Goal: Information Seeking & Learning: Learn about a topic

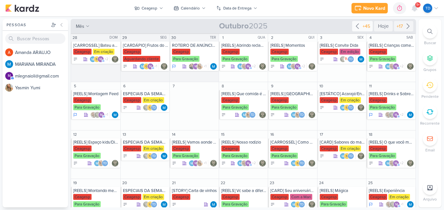
click at [355, 24] on icon at bounding box center [357, 26] width 8 height 8
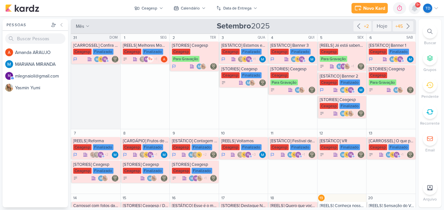
drag, startPoint x: 413, startPoint y: 2, endPoint x: 413, endPoint y: 9, distance: 7.5
click at [413, 9] on div "Novo Kard Ctrl + k 0h0m Sessão desligada... Hoje 0h0m Semana 0h0m Mês 0h0m" at bounding box center [221, 8] width 433 height 16
click at [413, 9] on icon at bounding box center [414, 8] width 5 height 6
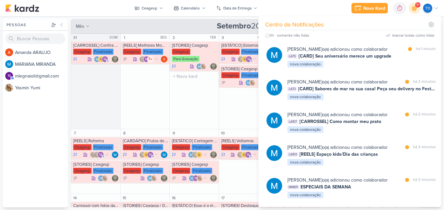
click at [177, 126] on div "2 TER [STORIES] Ceagesp [GEOGRAPHIC_DATA] Para Gravação" at bounding box center [193, 81] width 49 height 95
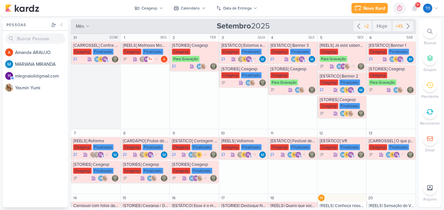
click at [425, 33] on div at bounding box center [430, 31] width 14 height 14
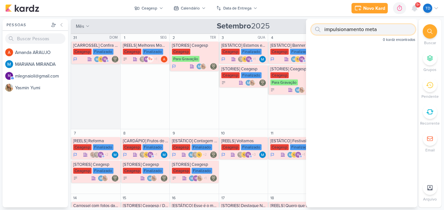
click at [366, 29] on input "impulsionamento meta" at bounding box center [363, 29] width 104 height 10
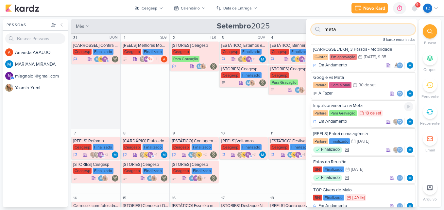
type input "meta"
click at [375, 104] on div "Impulsionamento na Meta" at bounding box center [363, 106] width 100 height 6
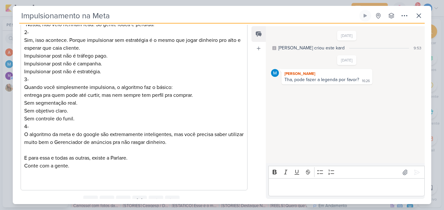
scroll to position [225, 0]
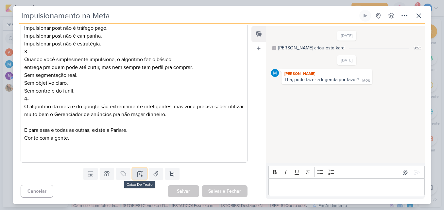
click at [139, 174] on icon at bounding box center [139, 173] width 7 height 7
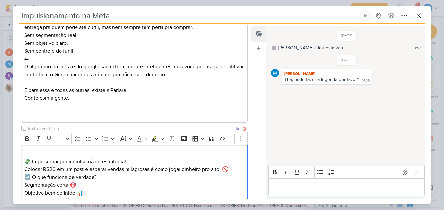
scroll to position [309, 0]
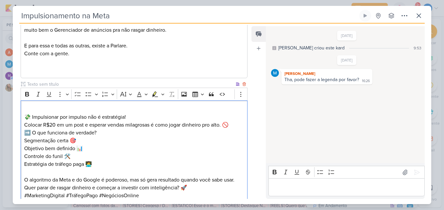
click at [24, 116] on div "💸 Impulsionar por impulso não é estratégia! Colocar R$20 em um post e esperar v…" at bounding box center [134, 152] width 227 height 104
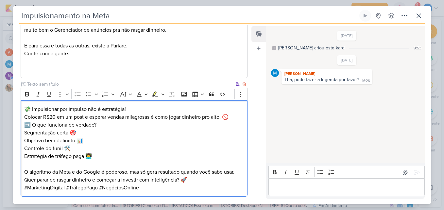
click at [135, 108] on p "💸 Impulsionar por impulso não é estratégia! Colocar R$20 em um post e esperar v…" at bounding box center [134, 113] width 220 height 16
click at [233, 115] on p "💸 Impulsionar por impulso não é estratégia! Colocar R$20 em um post e esperar v…" at bounding box center [134, 113] width 220 height 16
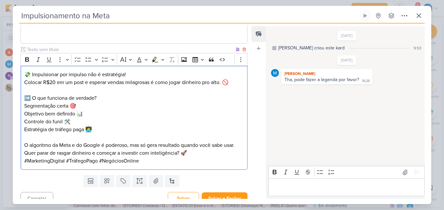
scroll to position [344, 0]
click at [241, 142] on p "O algoritmo da Meta e do Google é poderoso, mas só gera resultado quando você s…" at bounding box center [134, 145] width 220 height 24
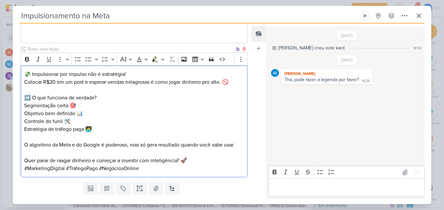
click at [195, 168] on p "#MarketingDigital #TráfegoPago #NegóciosOnline" at bounding box center [134, 168] width 220 height 8
click at [196, 165] on p "#MarketingDigital #TráfegoPago #NegóciosOnline" at bounding box center [134, 168] width 220 height 8
click at [197, 159] on p "Quer parar de rasgar dinheiro e começar a investir com inteligência? 🚀" at bounding box center [134, 157] width 220 height 16
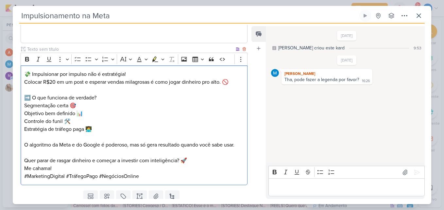
click at [37, 170] on p "Me cahama!" at bounding box center [134, 168] width 220 height 8
click at [141, 170] on p "Me chama!" at bounding box center [134, 168] width 220 height 8
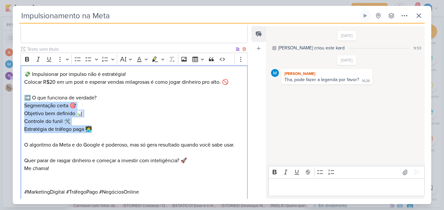
drag, startPoint x: 93, startPoint y: 129, endPoint x: 23, endPoint y: 106, distance: 74.3
click at [23, 106] on div "💸 Impulsionar por impulso não é estratégia! Colocar R$20 em um post e esperar v…" at bounding box center [134, 133] width 227 height 136
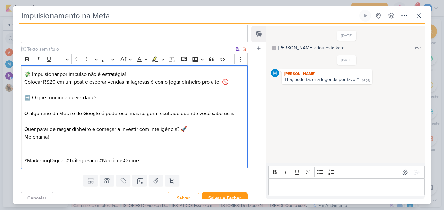
click at [23, 104] on div "💸 Impulsionar por impulso não é estratégia! Colocar R$20 em um post e esperar v…" at bounding box center [134, 117] width 227 height 104
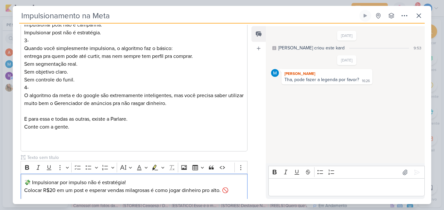
scroll to position [343, 0]
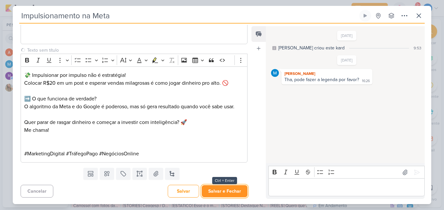
click at [218, 189] on button "Salvar e Fechar" at bounding box center [225, 191] width 46 height 12
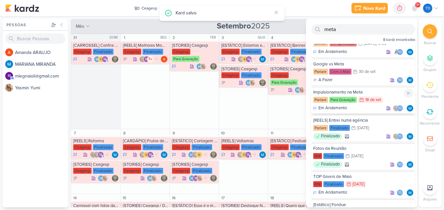
scroll to position [12, 0]
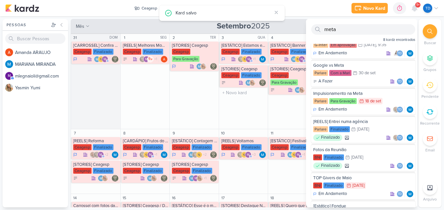
click at [252, 115] on div "3 QUA [ESTÁTICO] Estamos em reforma [GEOGRAPHIC_DATA] Finalizado +1" at bounding box center [243, 81] width 49 height 95
